Goal: Information Seeking & Learning: Learn about a topic

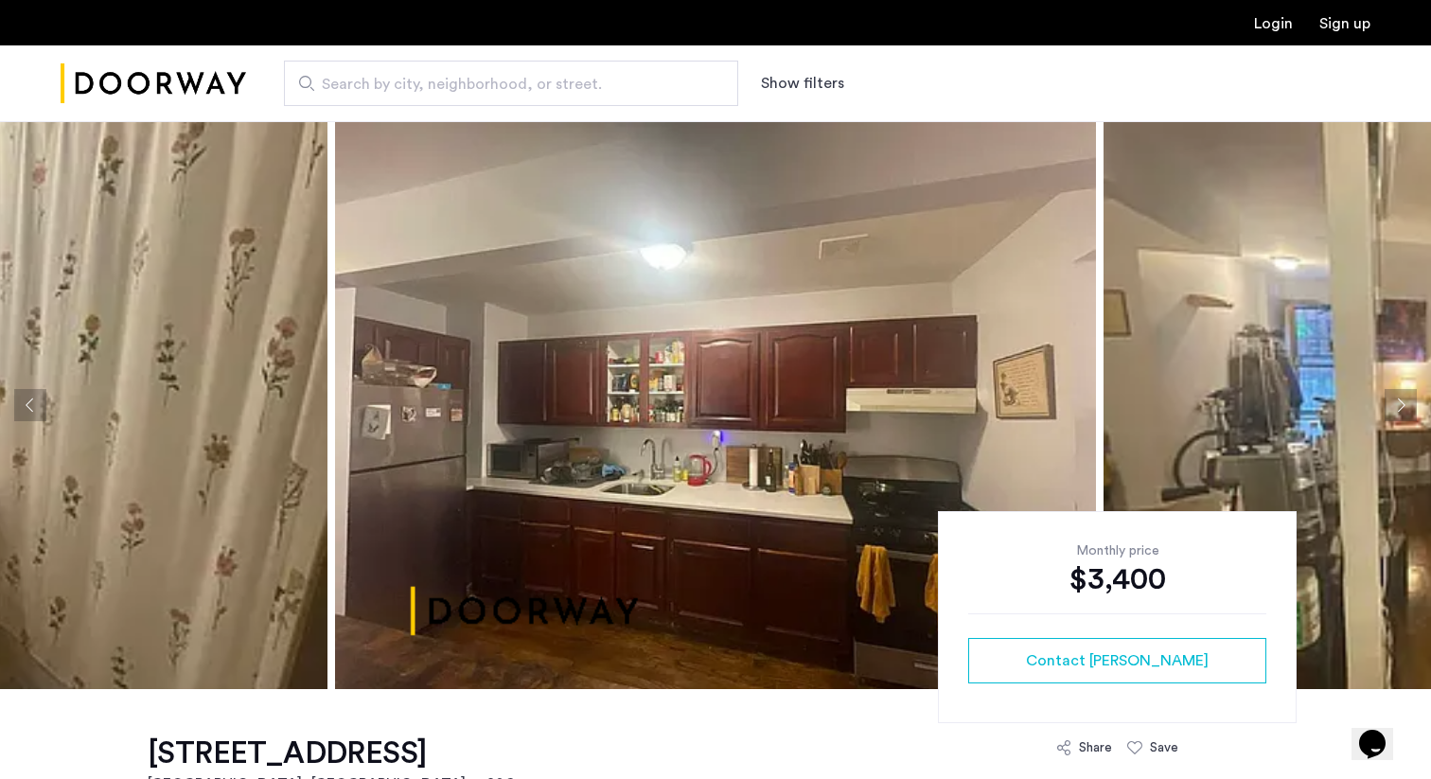
click at [40, 409] on button "Previous apartment" at bounding box center [30, 405] width 32 height 32
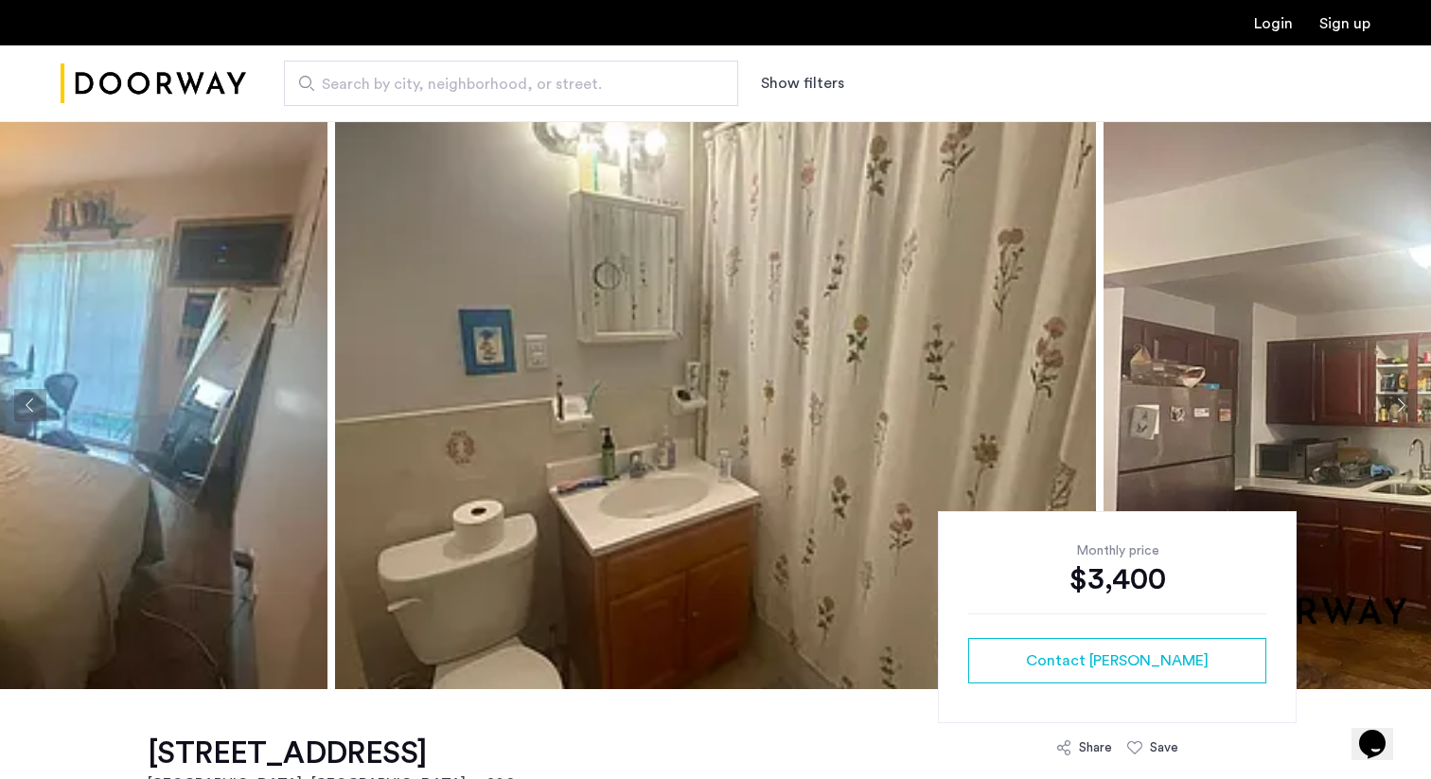
click at [40, 409] on button "Previous apartment" at bounding box center [30, 405] width 32 height 32
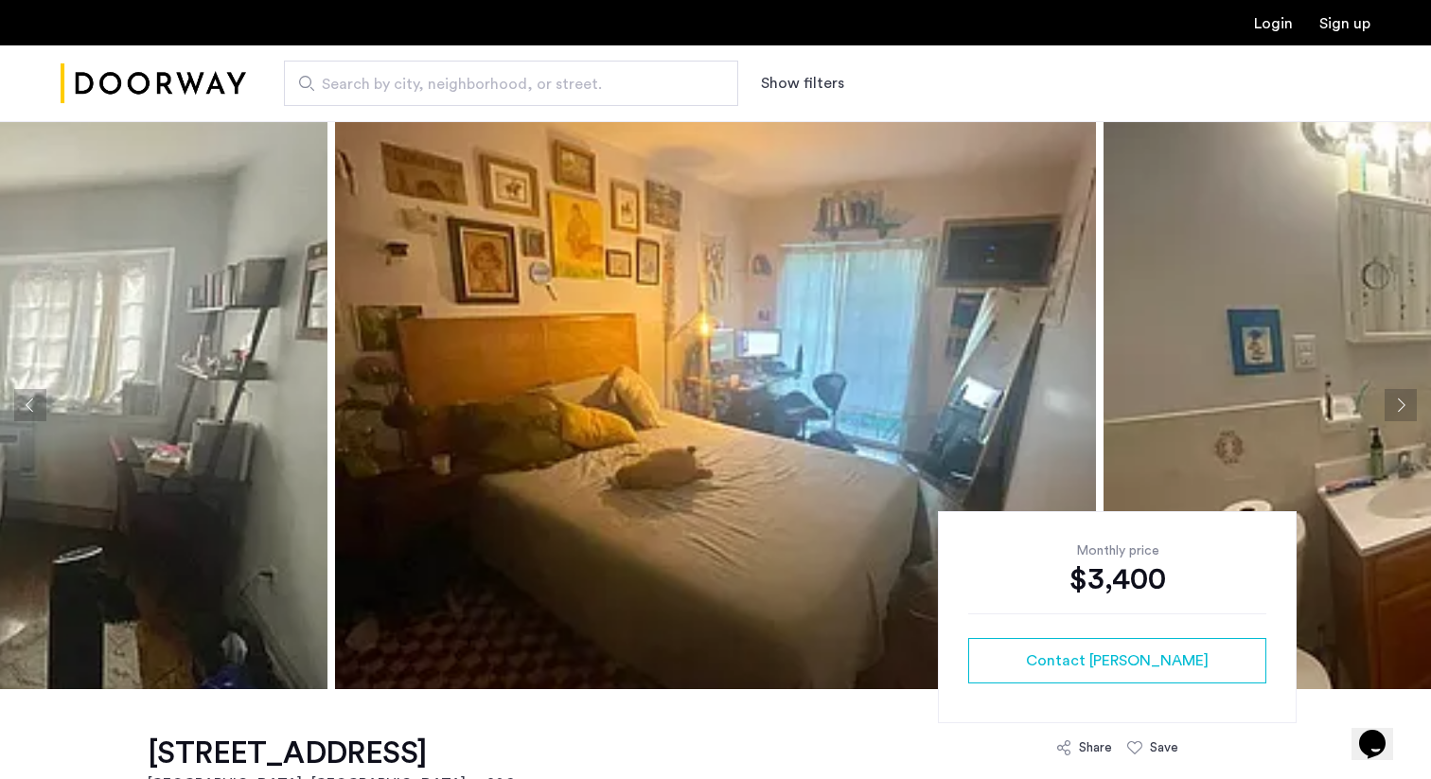
click at [39, 409] on button "Previous apartment" at bounding box center [30, 405] width 32 height 32
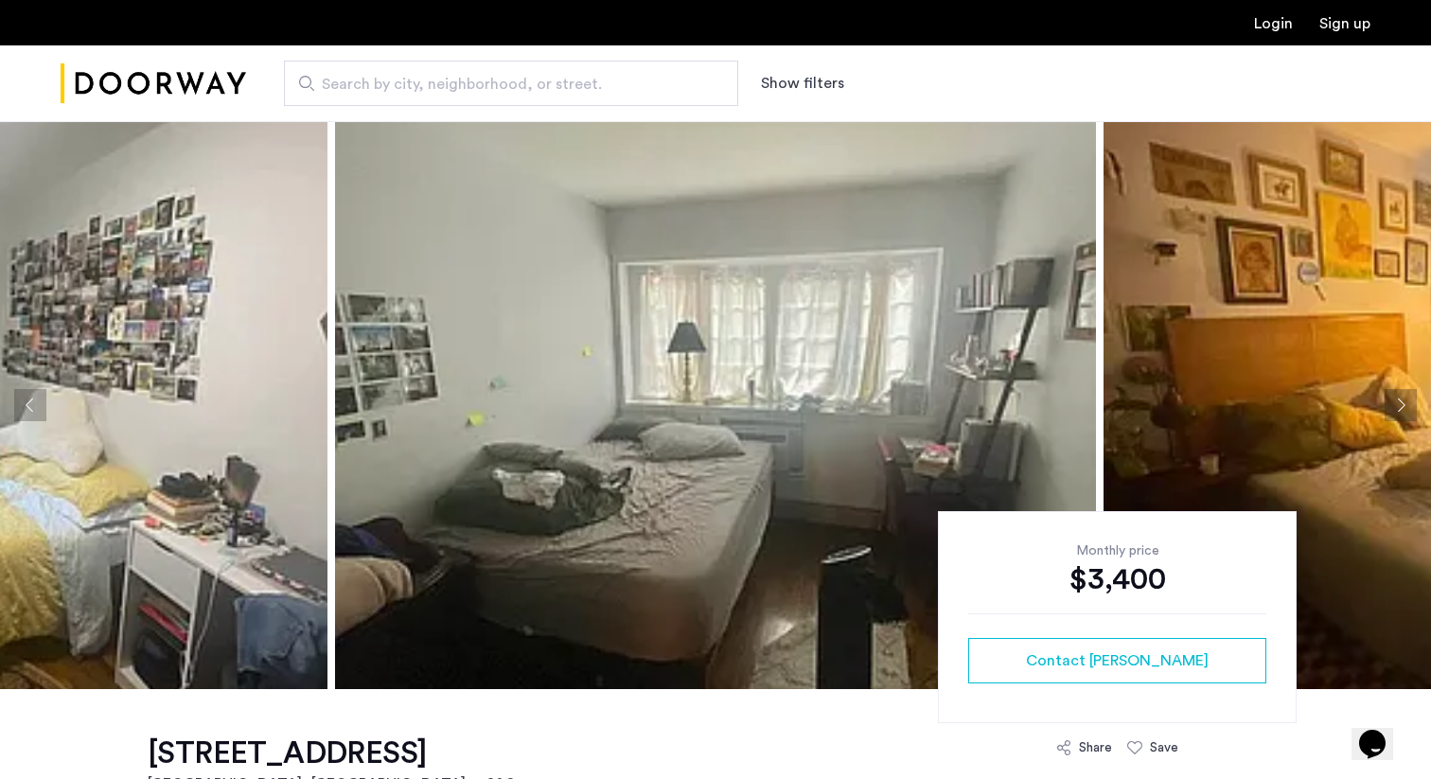
click at [39, 409] on button "Previous apartment" at bounding box center [30, 405] width 32 height 32
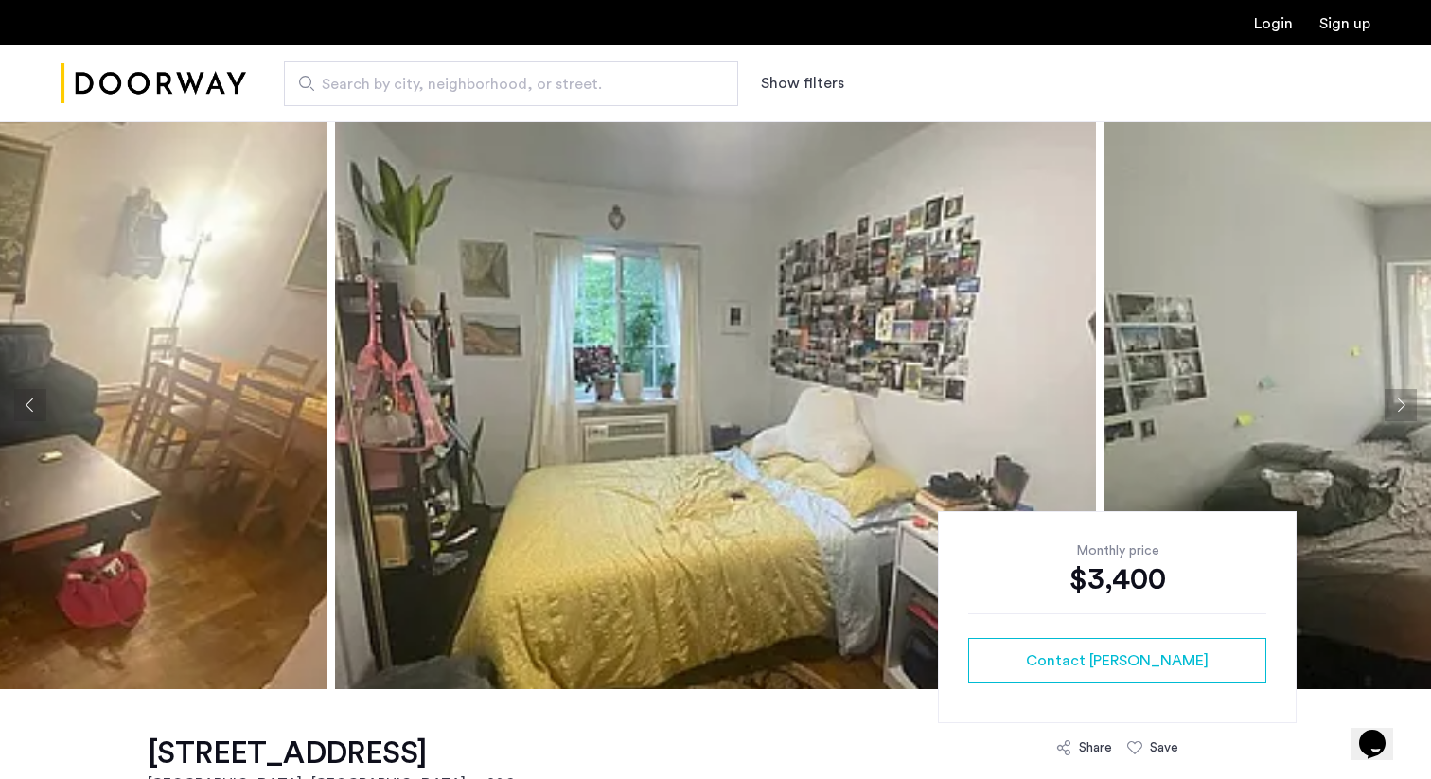
click at [39, 409] on button "Previous apartment" at bounding box center [30, 405] width 32 height 32
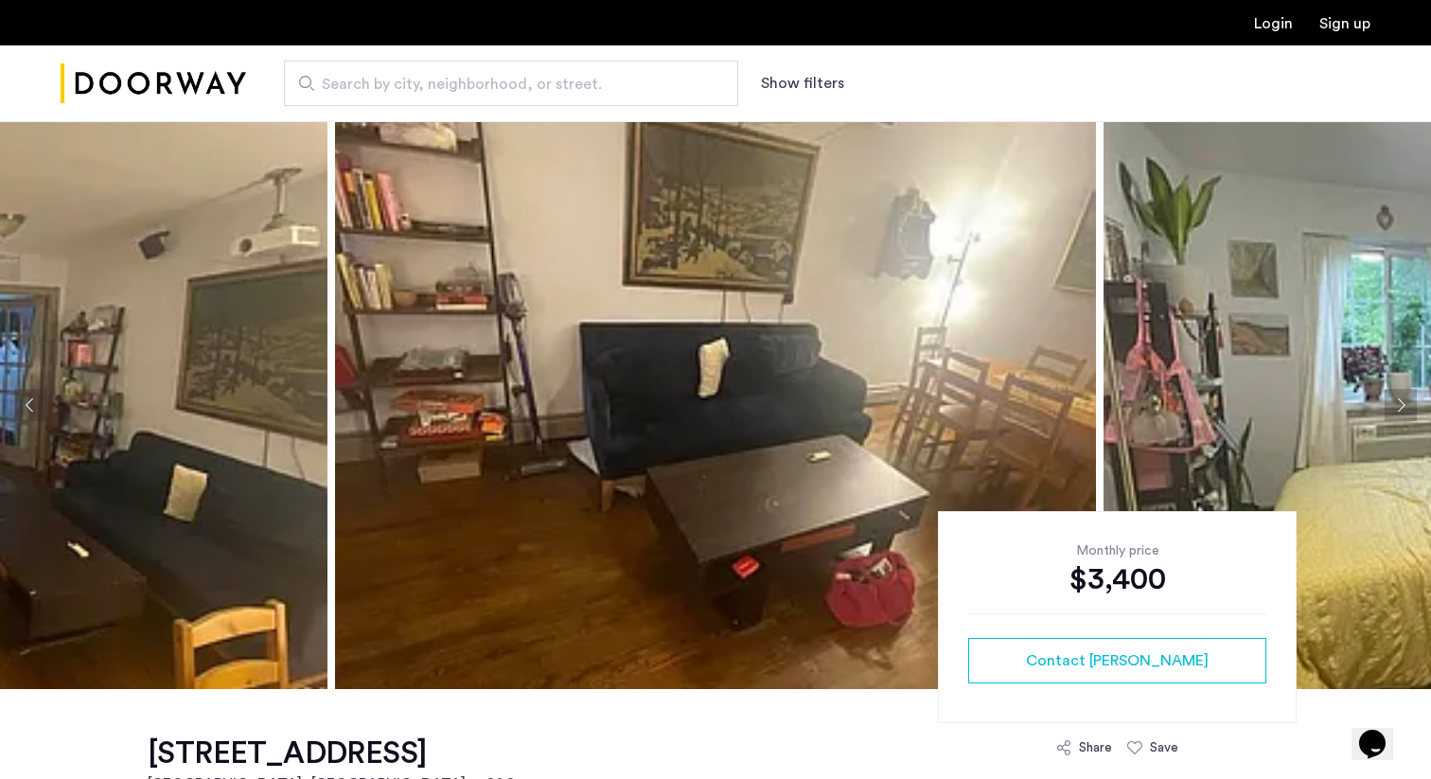
click at [39, 410] on button "Previous apartment" at bounding box center [30, 405] width 32 height 32
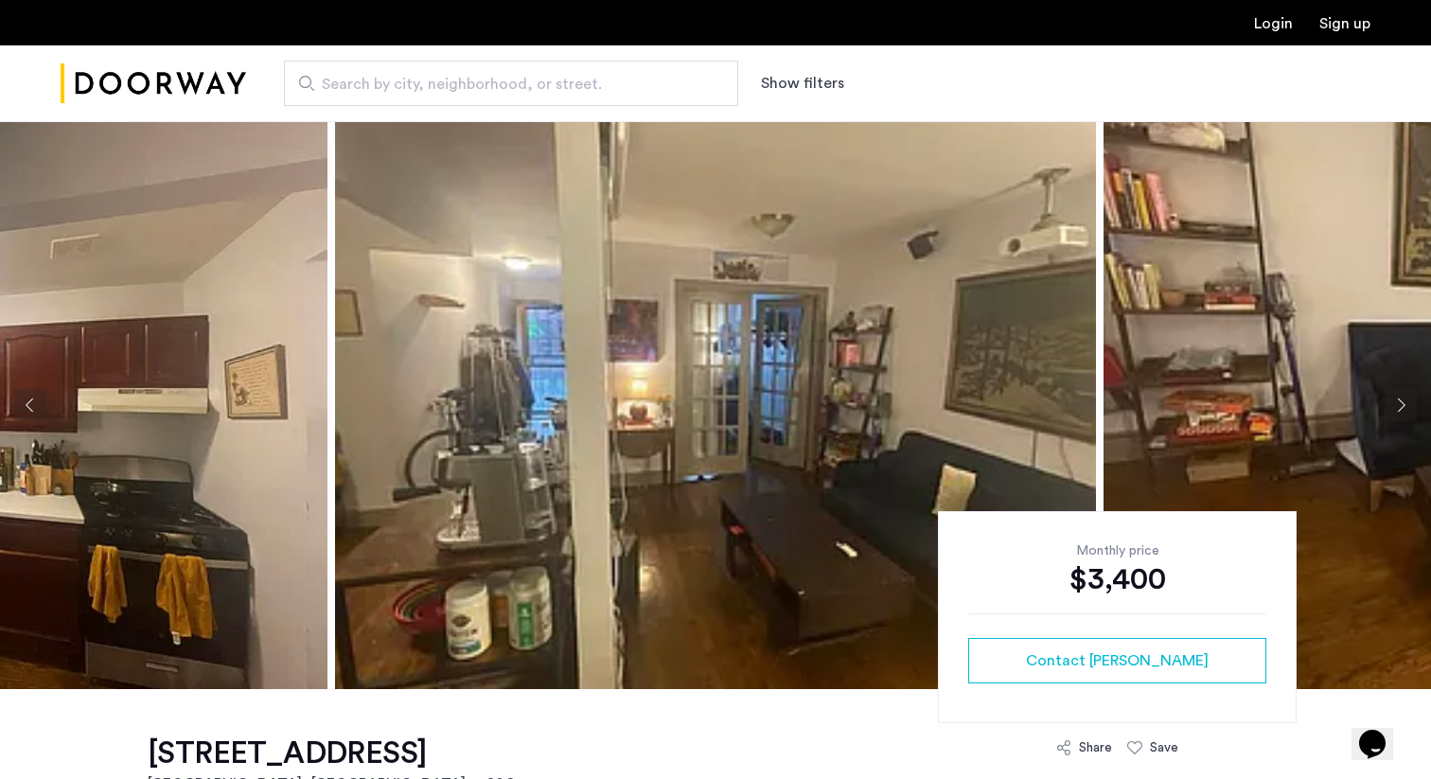
click at [39, 410] on button "Previous apartment" at bounding box center [30, 405] width 32 height 32
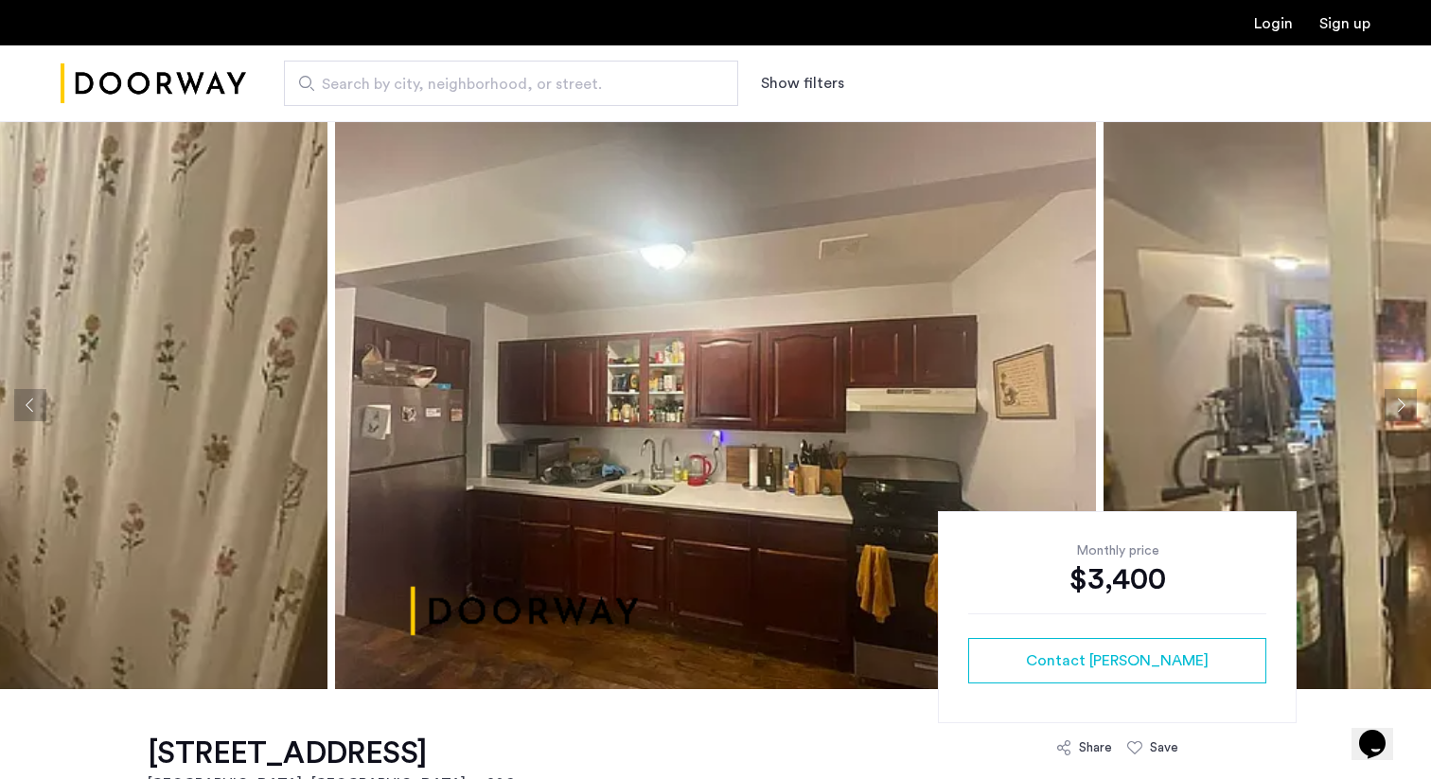
click at [35, 390] on button "Previous apartment" at bounding box center [30, 405] width 32 height 32
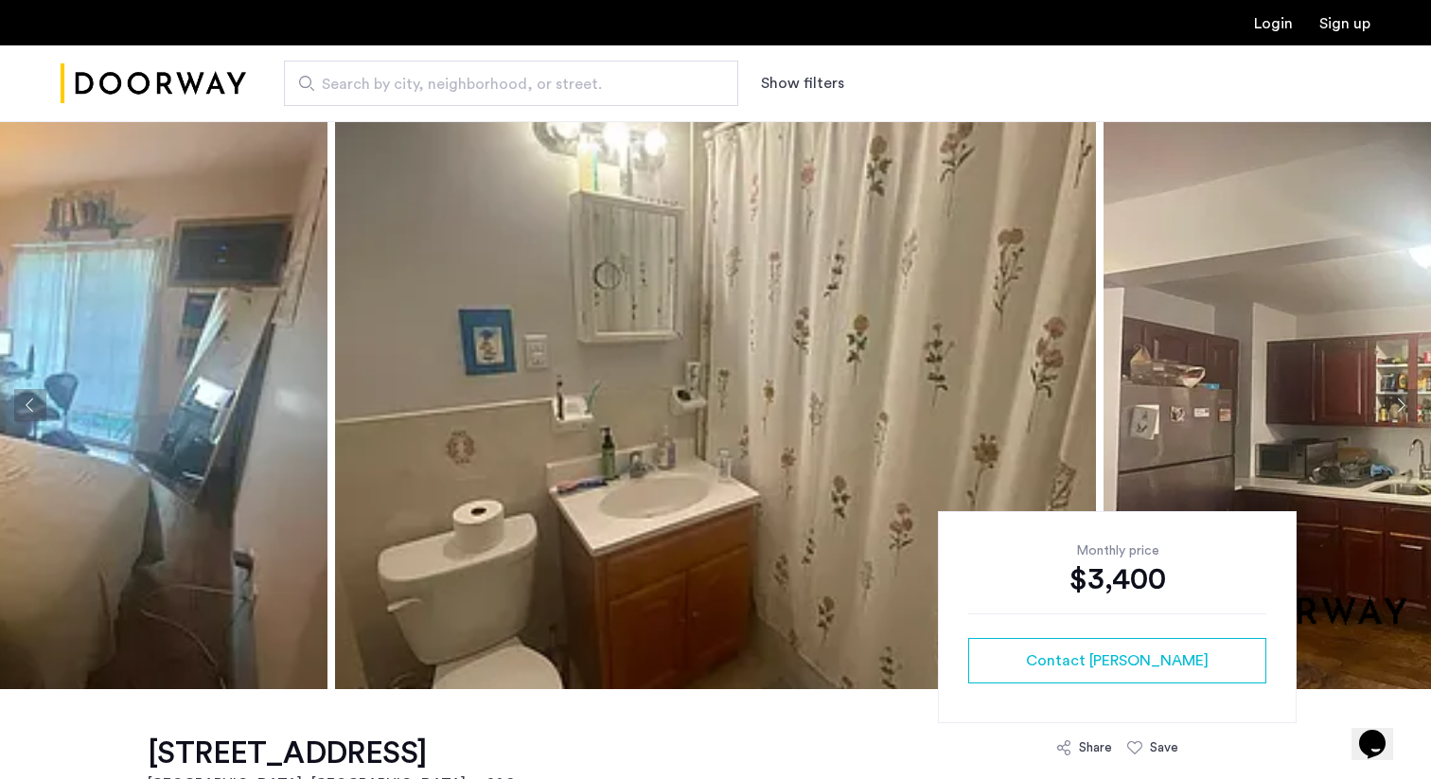
click at [35, 391] on button "Previous apartment" at bounding box center [30, 405] width 32 height 32
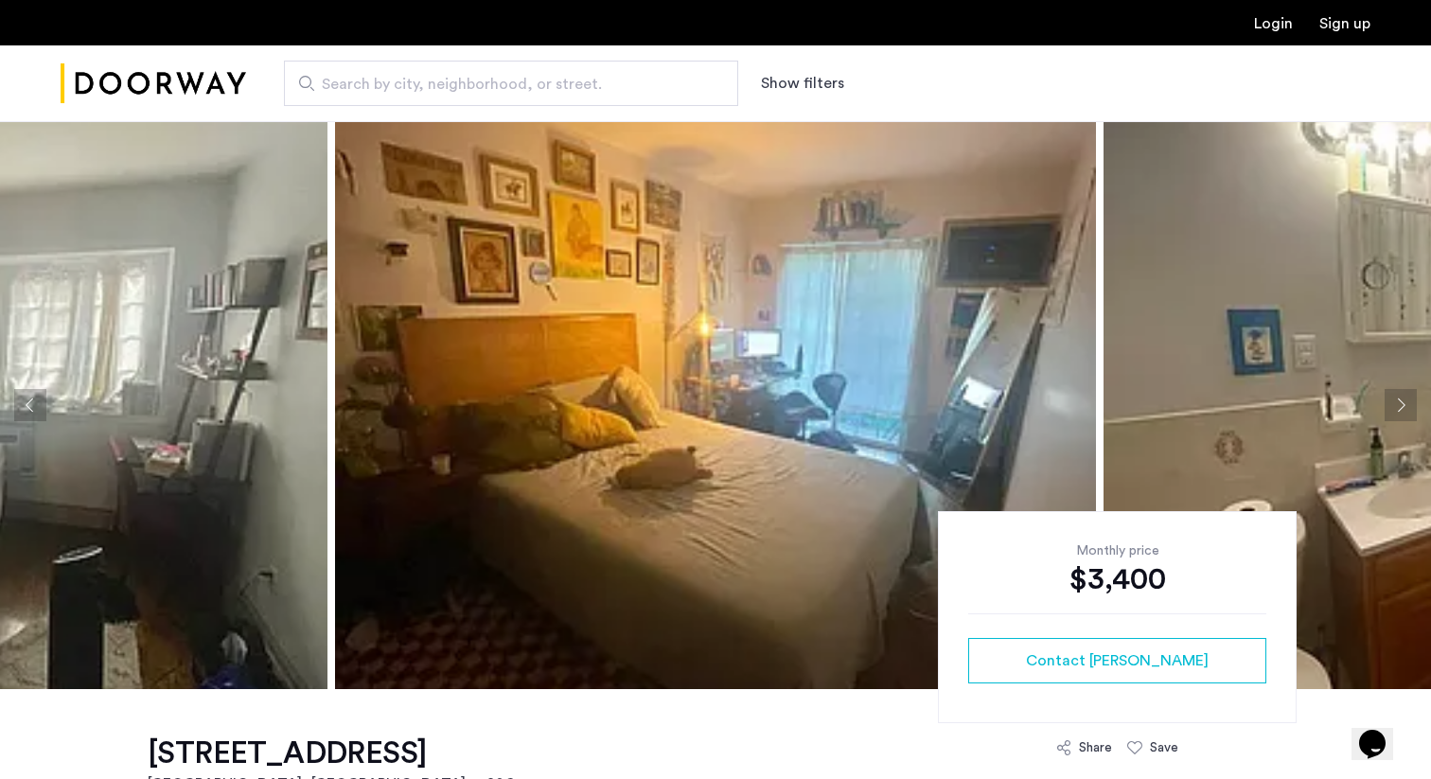
click at [35, 391] on button "Previous apartment" at bounding box center [30, 405] width 32 height 32
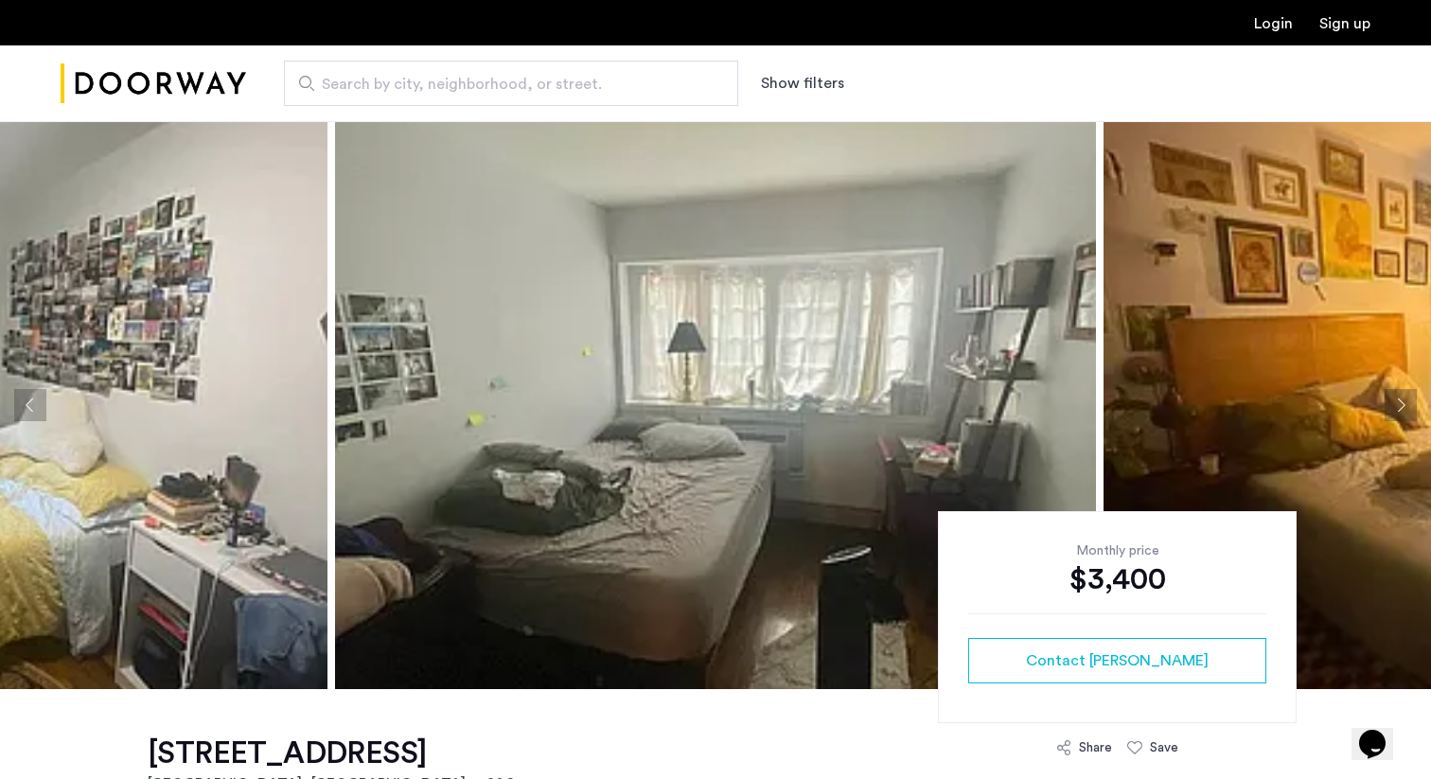
click at [35, 391] on button "Previous apartment" at bounding box center [30, 405] width 32 height 32
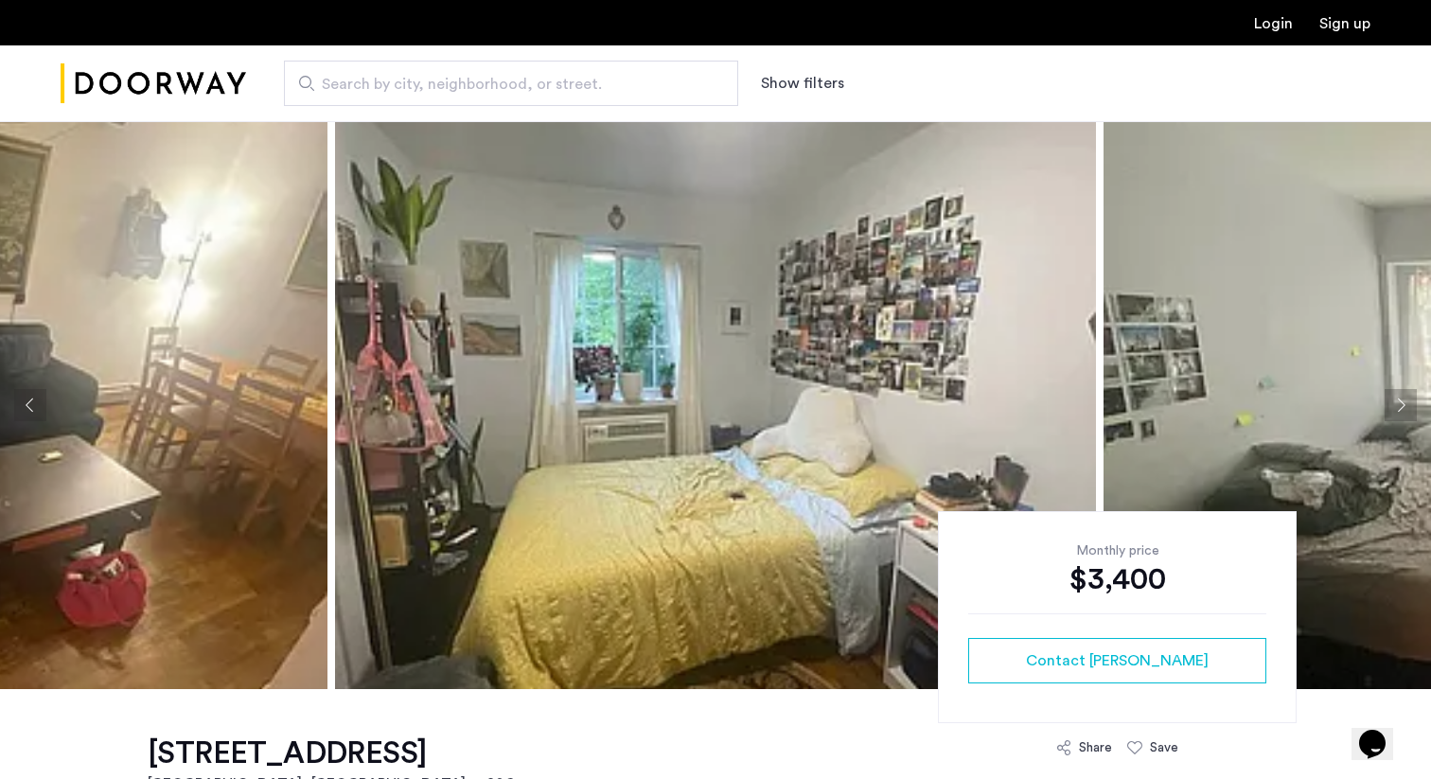
click at [35, 391] on button "Previous apartment" at bounding box center [30, 405] width 32 height 32
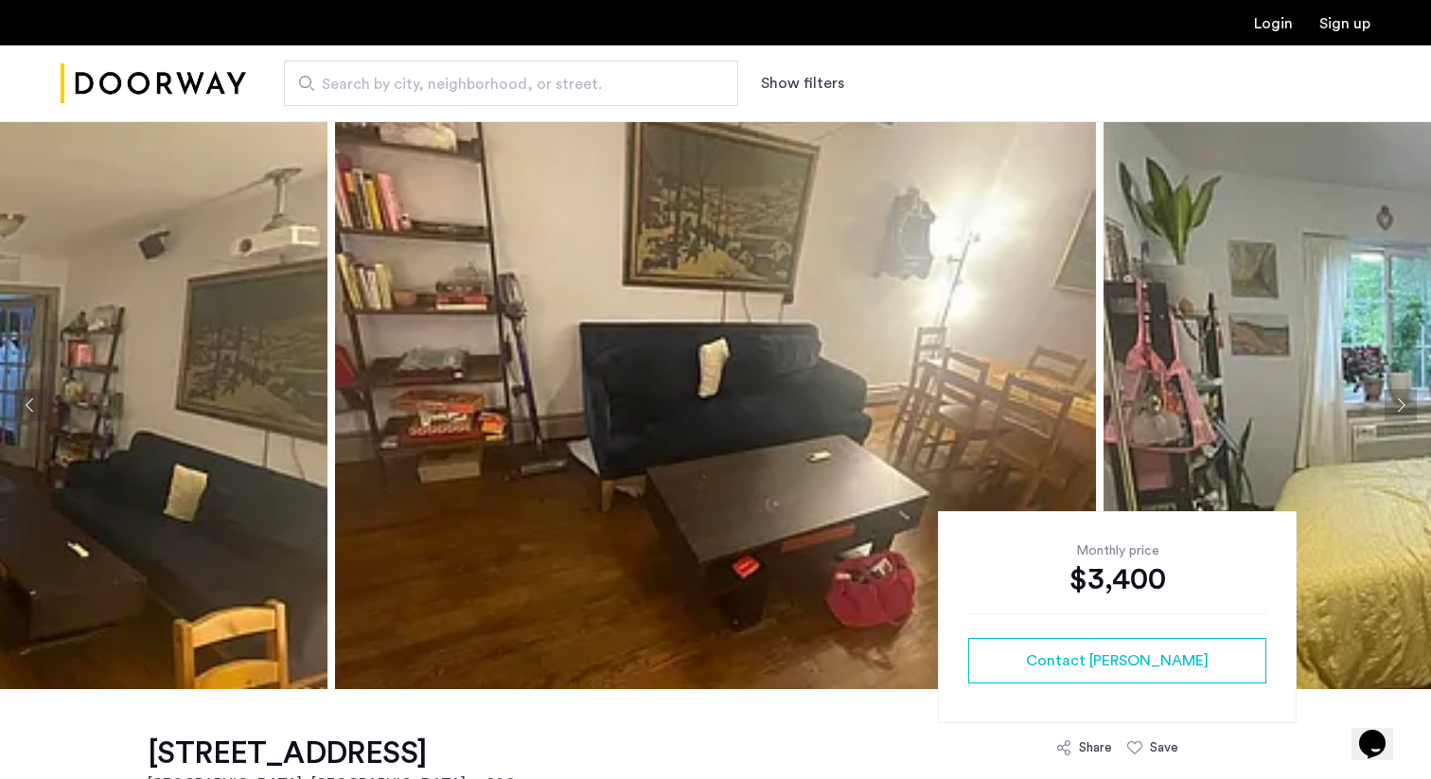
click at [35, 391] on button "Previous apartment" at bounding box center [30, 405] width 32 height 32
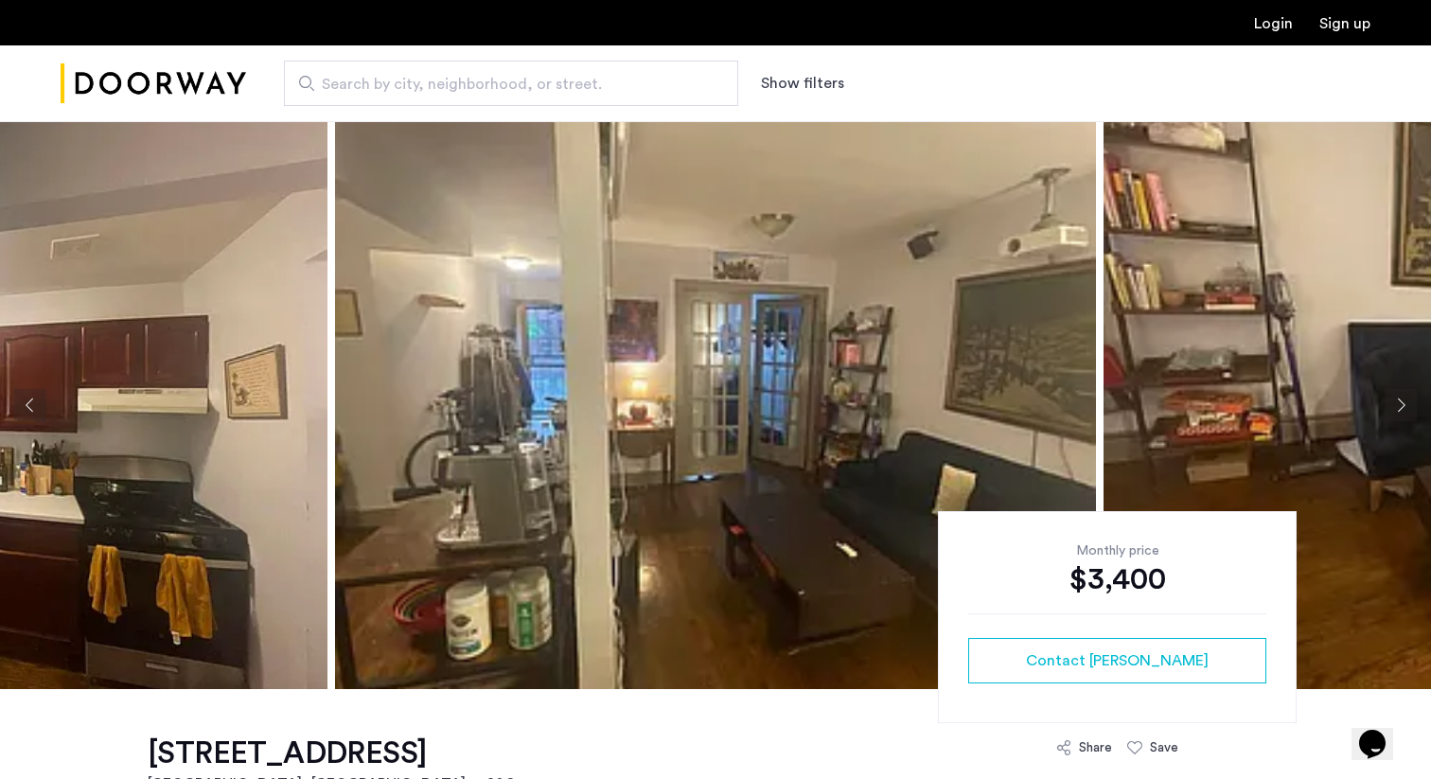
click at [35, 391] on button "Previous apartment" at bounding box center [30, 405] width 32 height 32
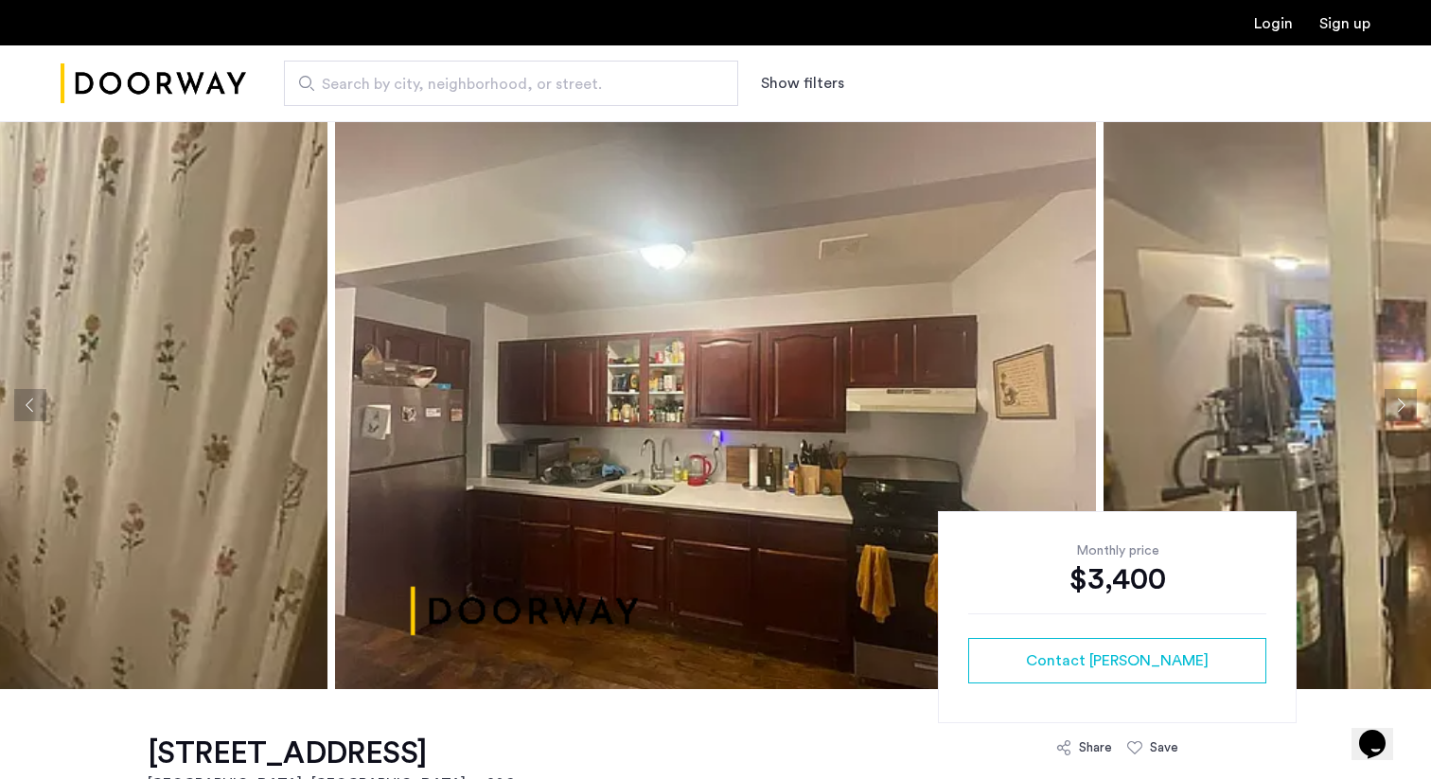
click at [35, 391] on button "Previous apartment" at bounding box center [30, 405] width 32 height 32
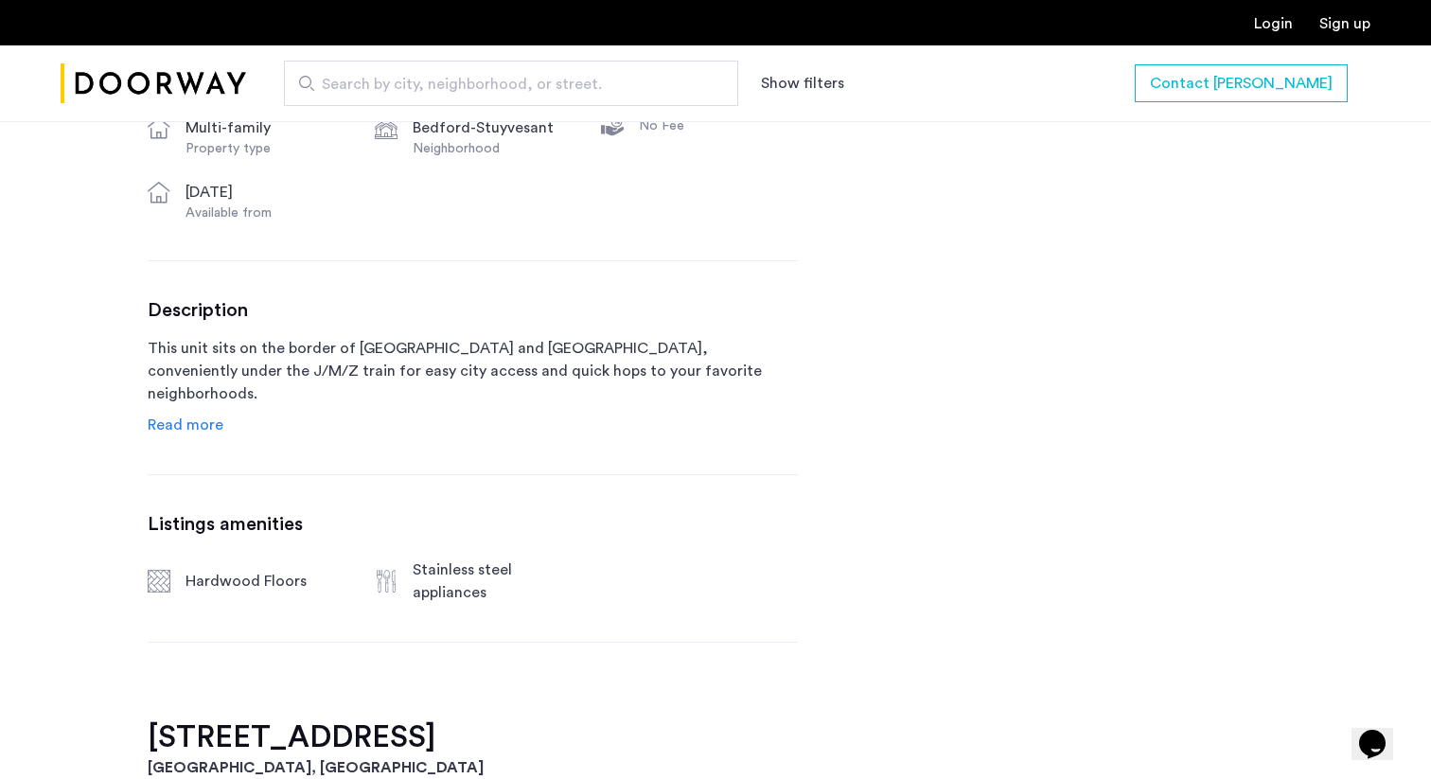
scroll to position [802, 0]
click at [212, 428] on span "Read more" at bounding box center [186, 423] width 76 height 15
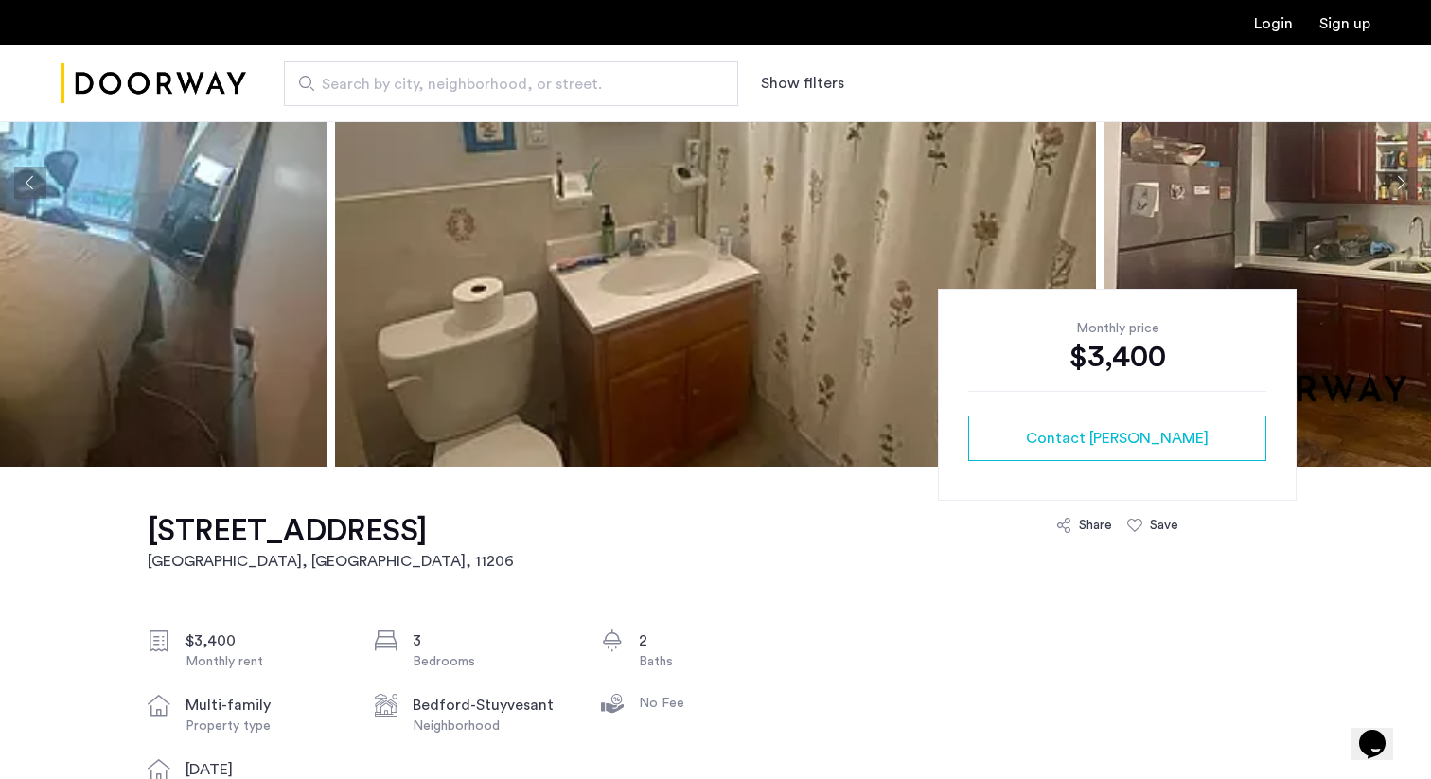
scroll to position [0, 0]
